Goal: Task Accomplishment & Management: Use online tool/utility

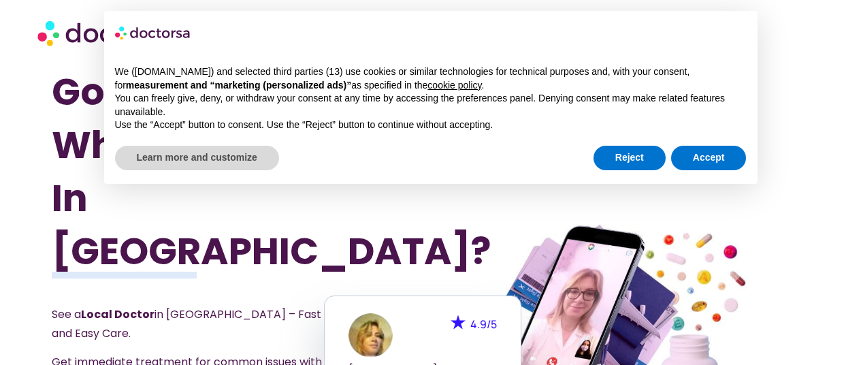
scroll to position [3, 0]
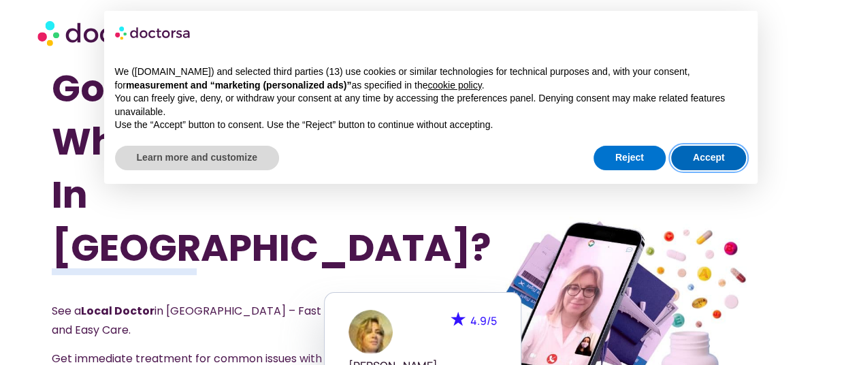
click at [720, 146] on button "Accept" at bounding box center [709, 158] width 76 height 25
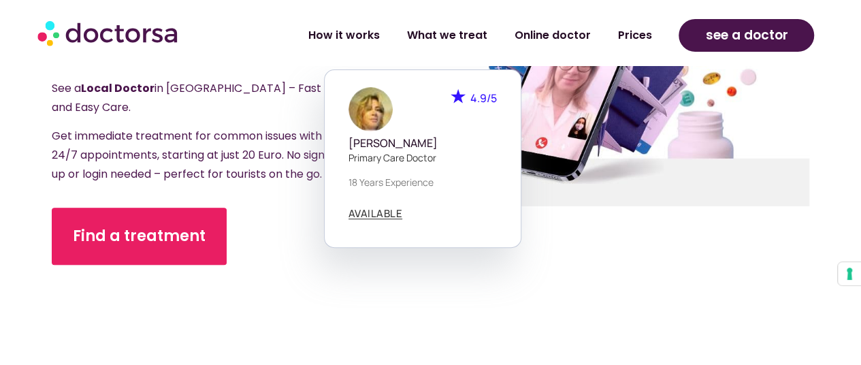
scroll to position [221, 0]
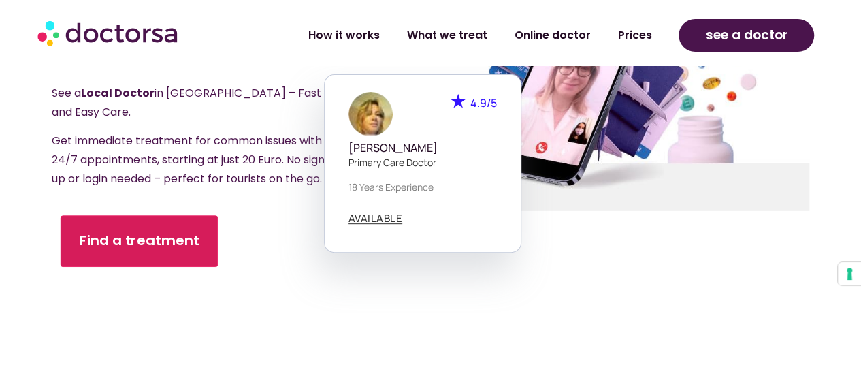
click at [147, 231] on span "Find a treatment" at bounding box center [140, 241] width 120 height 20
